Goal: Information Seeking & Learning: Learn about a topic

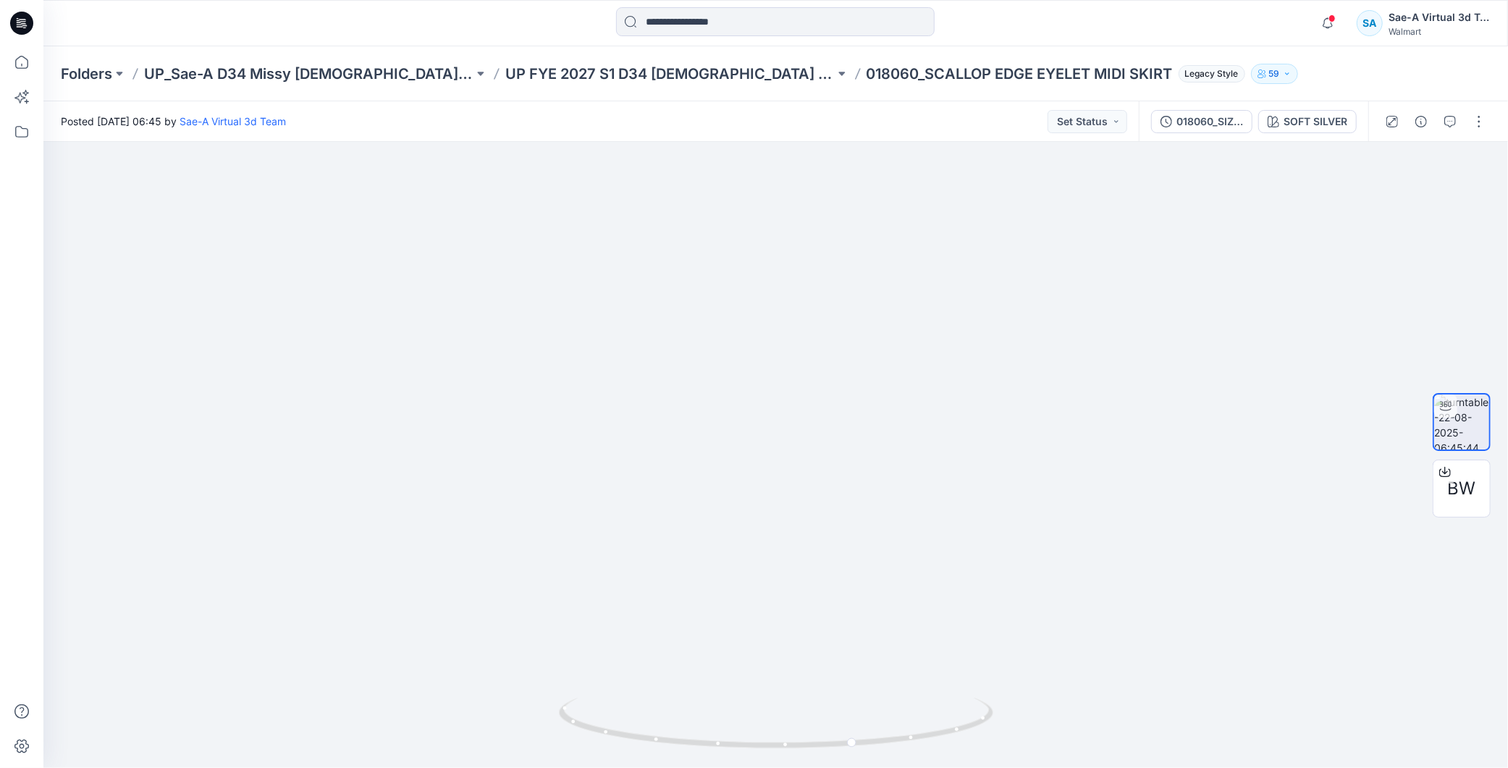
click at [23, 20] on icon at bounding box center [21, 23] width 23 height 23
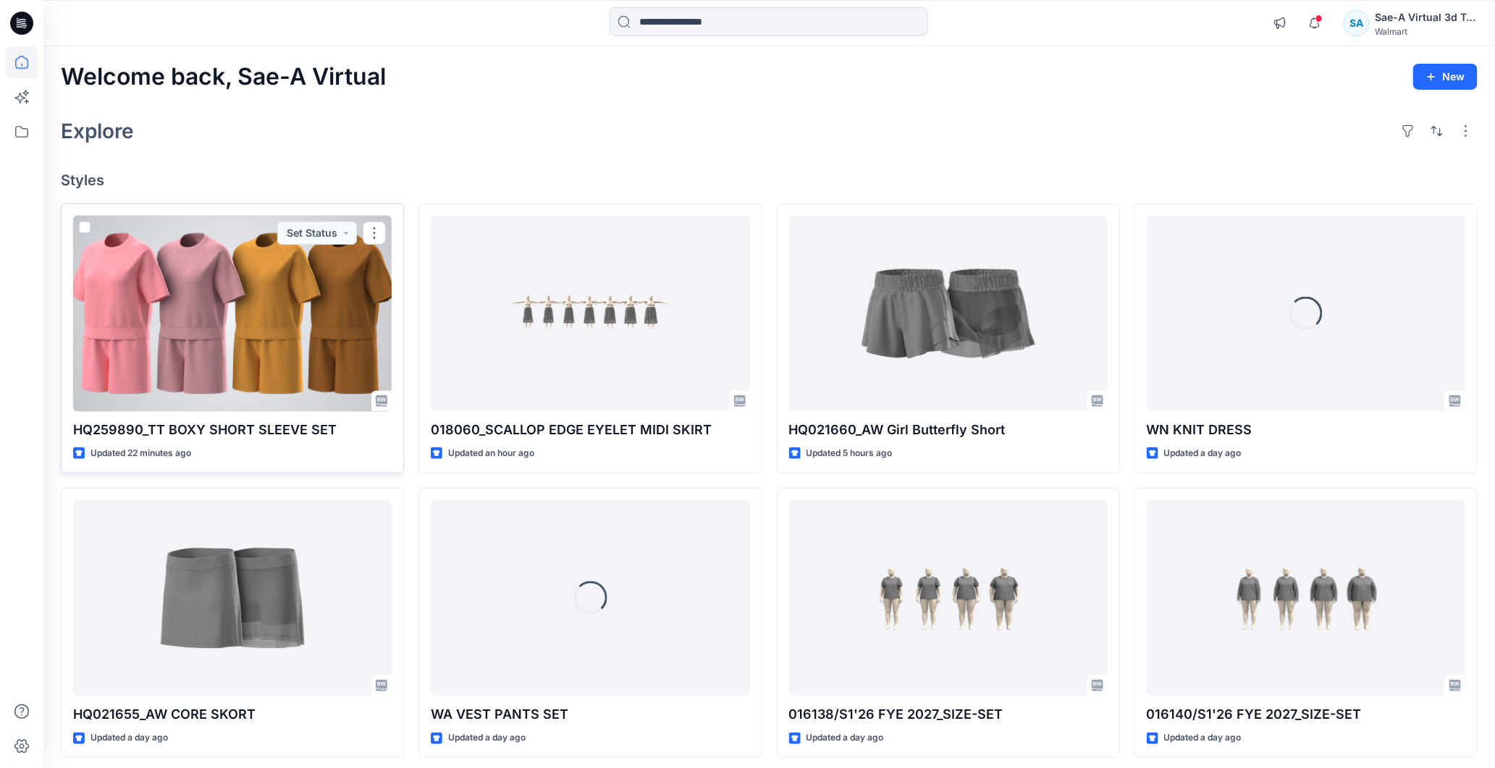
click at [248, 319] on div at bounding box center [232, 314] width 318 height 196
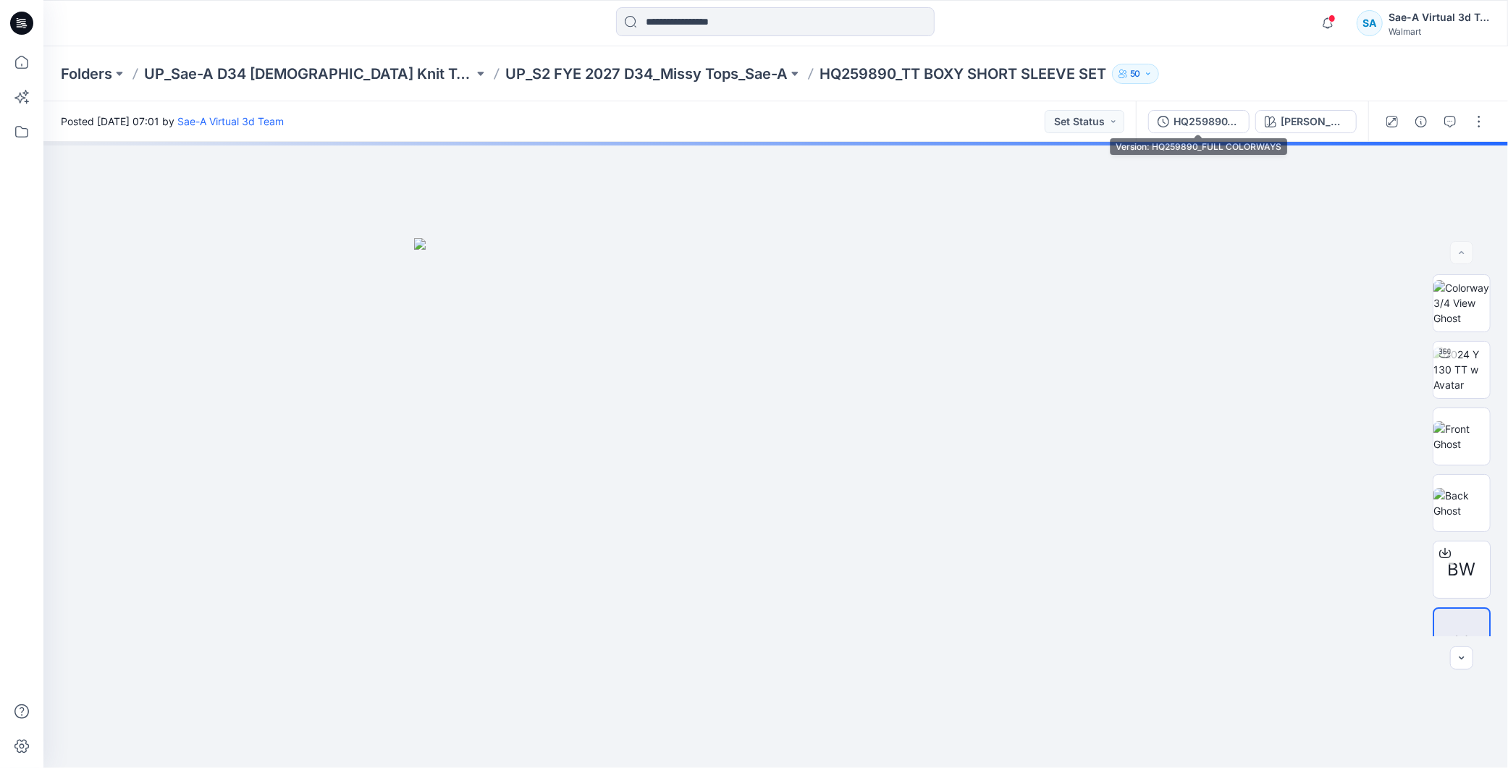
drag, startPoint x: 1217, startPoint y: 124, endPoint x: 1351, endPoint y: 143, distance: 135.9
click at [1216, 124] on div "HQ259890_FULL COLORWAYS" at bounding box center [1206, 122] width 67 height 16
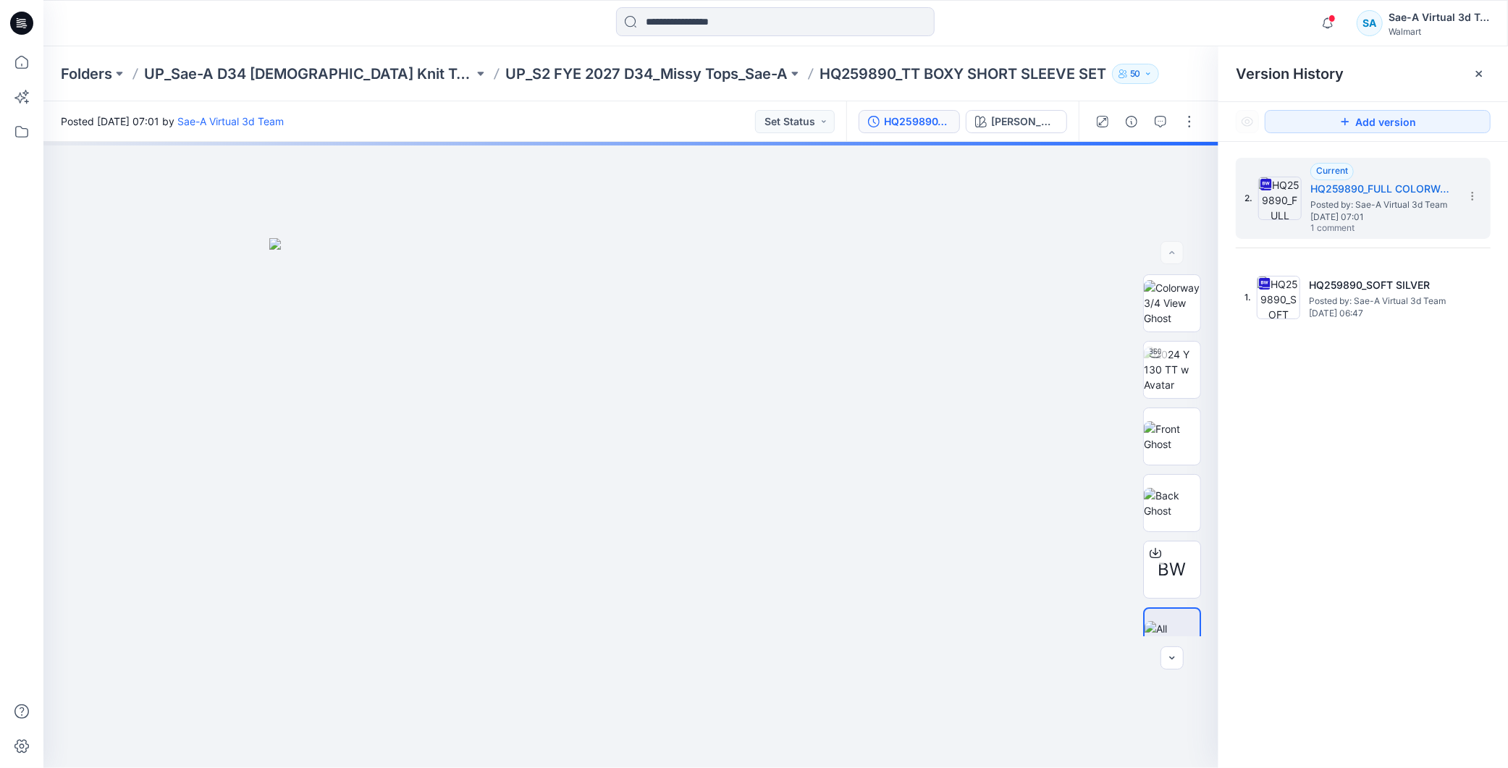
click at [1414, 469] on div "2. Current HQ259890_FULL COLORWAYS Posted by: Sae-A Virtual 3d Team [DATE] 07:0…" at bounding box center [1363, 465] width 290 height 647
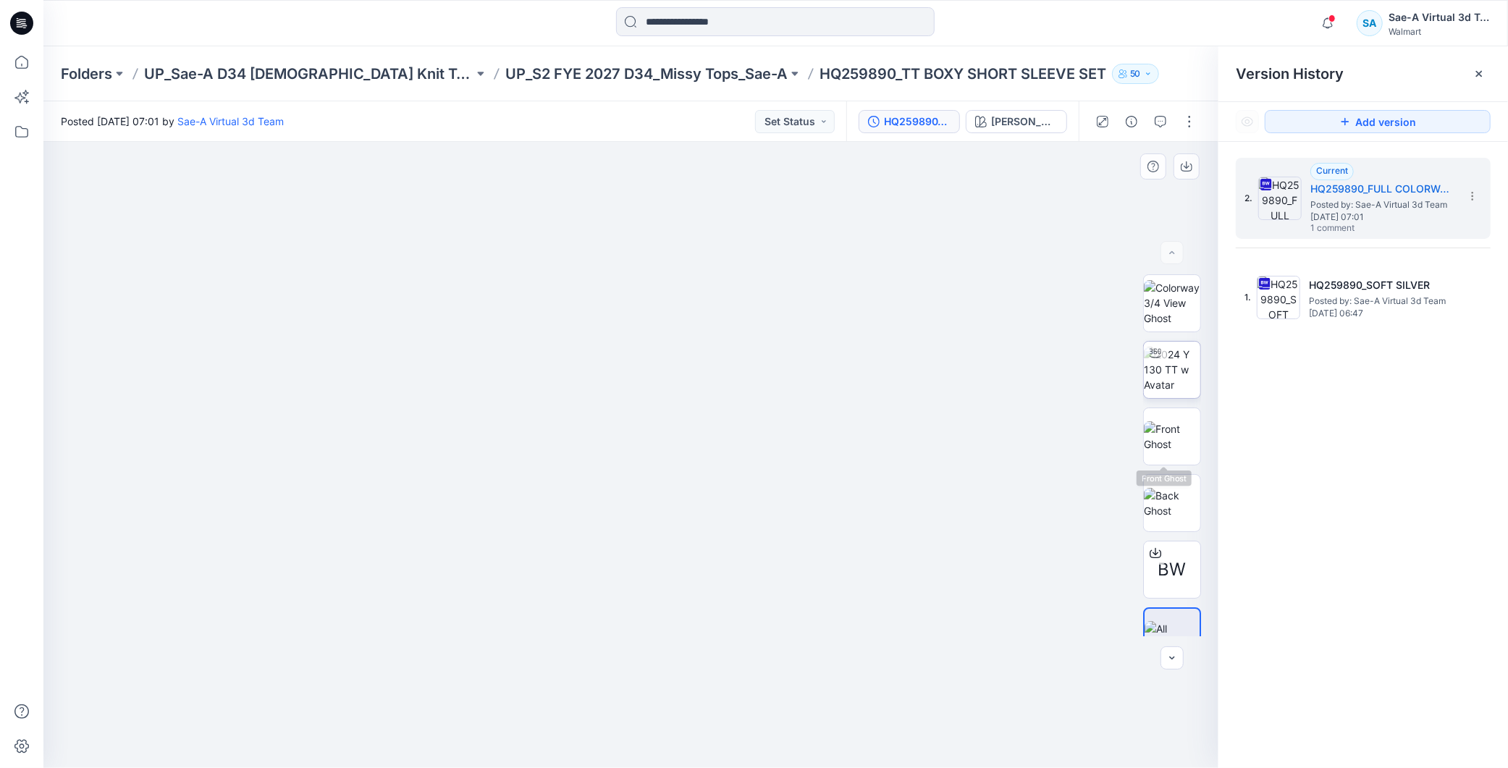
click at [1176, 371] on img at bounding box center [1172, 370] width 56 height 46
click at [25, 23] on icon at bounding box center [21, 23] width 23 height 23
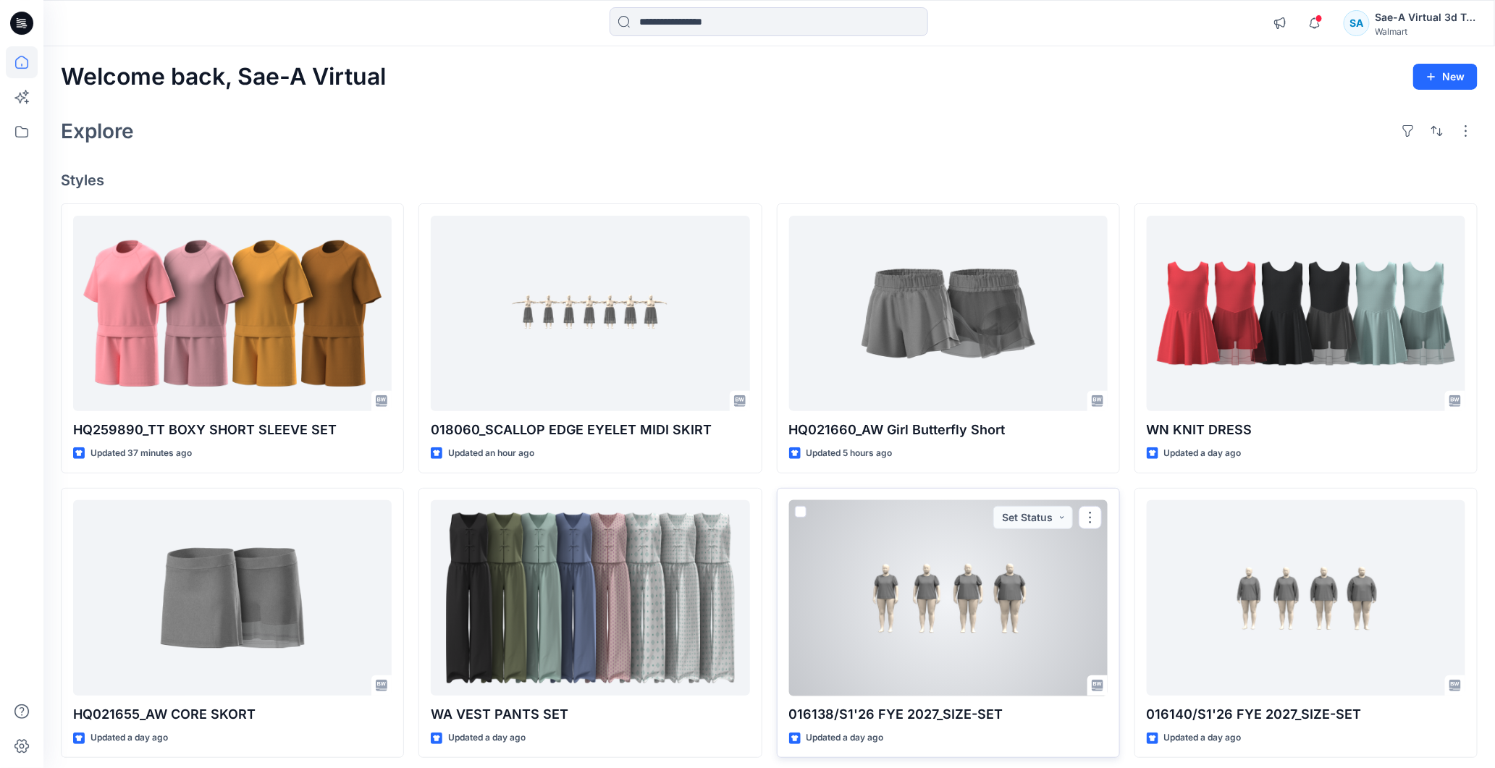
click at [900, 624] on div at bounding box center [948, 598] width 318 height 196
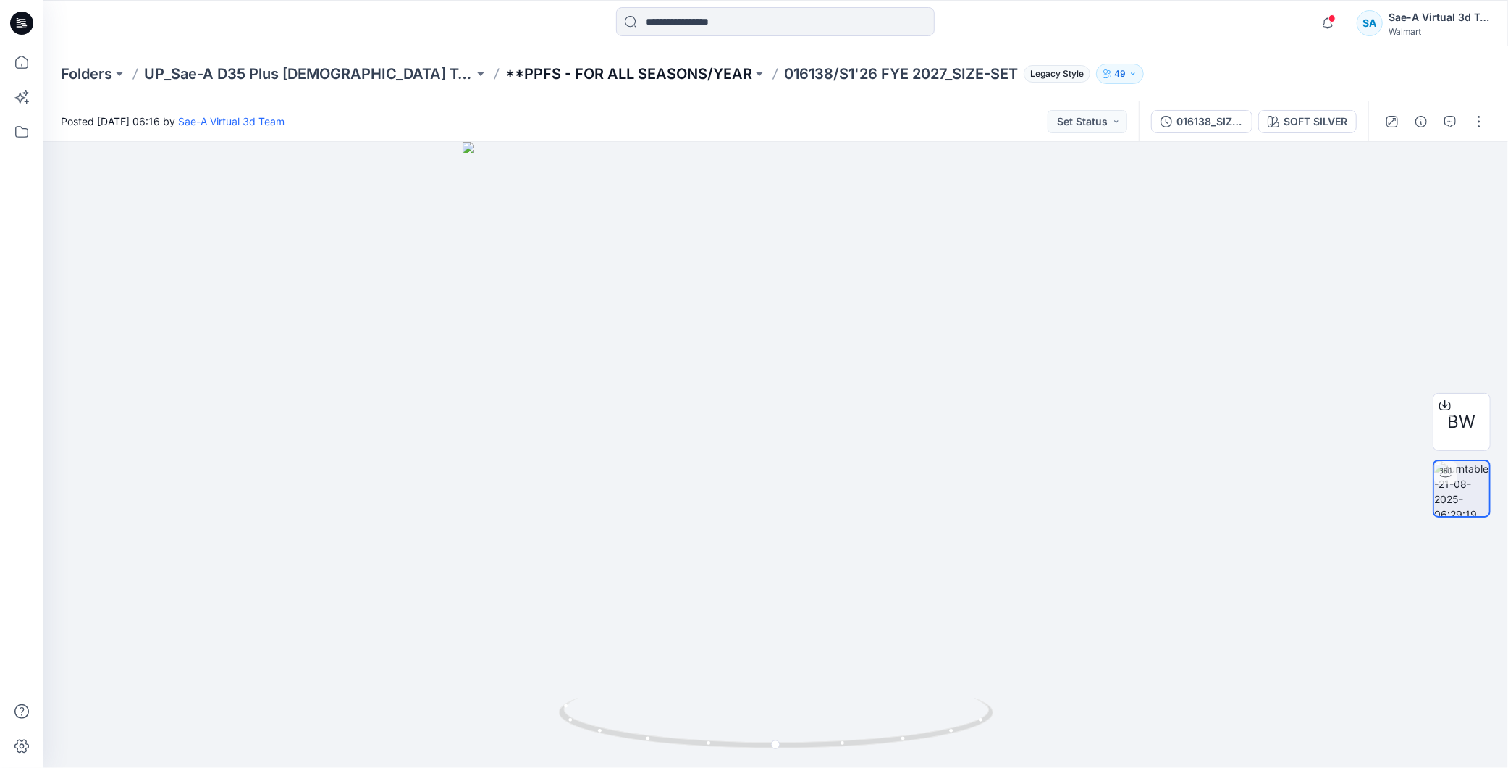
click at [550, 81] on p "**PPFS - FOR ALL SEASONS/YEAR" at bounding box center [628, 74] width 247 height 20
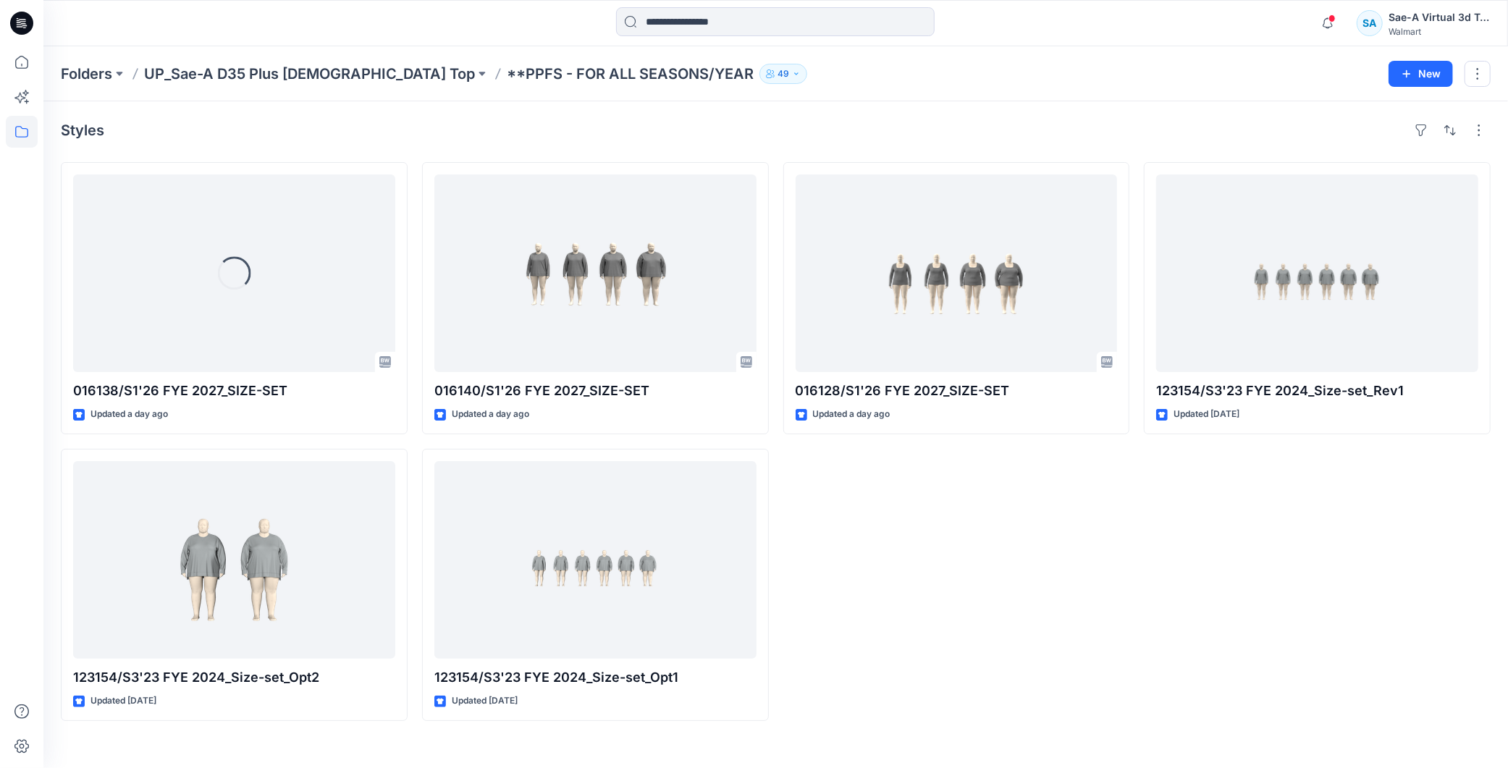
click at [981, 588] on div "016128/S1'26 FYE 2027_SIZE-SET Updated a day ago" at bounding box center [956, 441] width 347 height 559
click at [1338, 12] on icon "button" at bounding box center [1328, 23] width 28 height 29
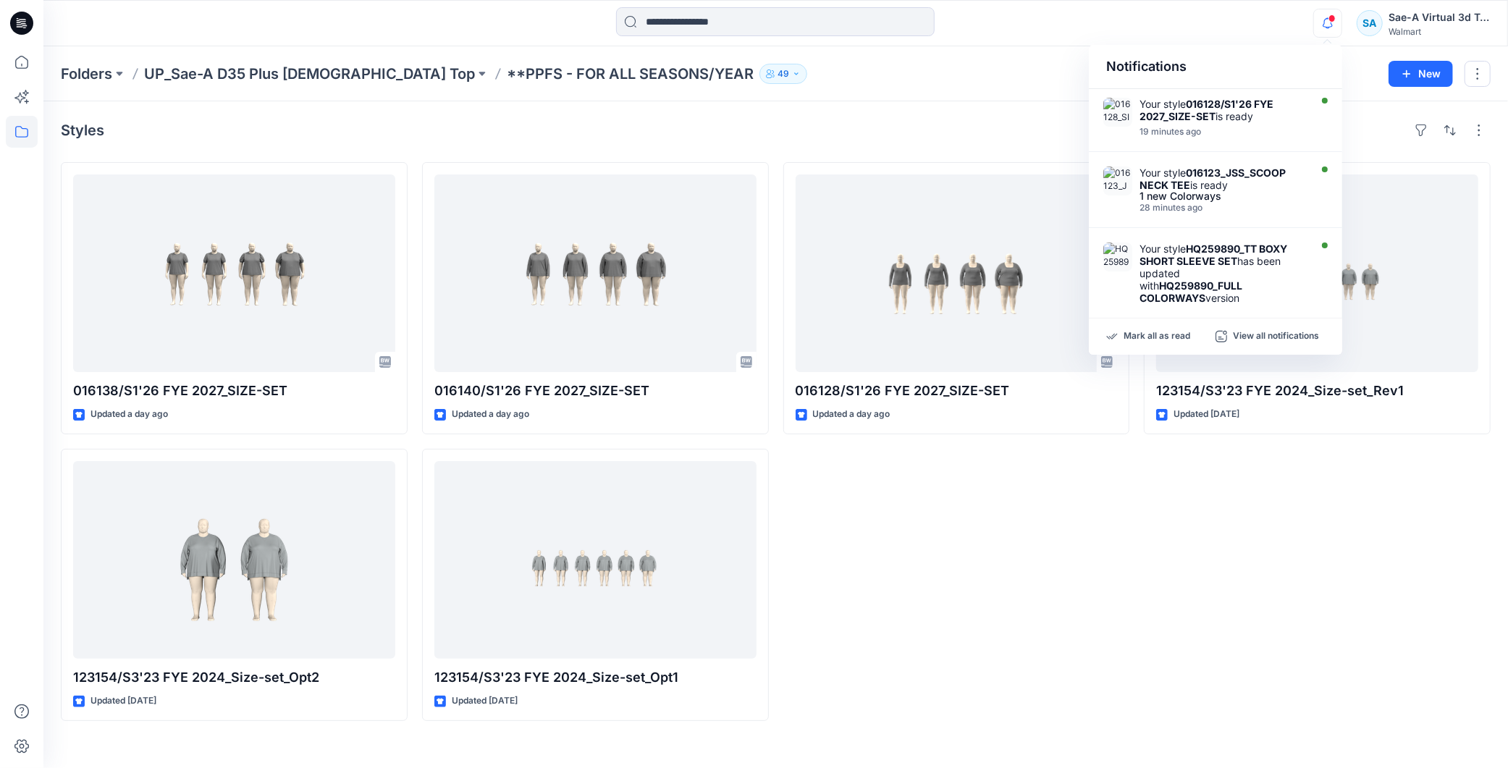
click at [849, 662] on div "016128/S1'26 FYE 2027_SIZE-SET Updated a day ago" at bounding box center [956, 441] width 347 height 559
